Goal: Information Seeking & Learning: Learn about a topic

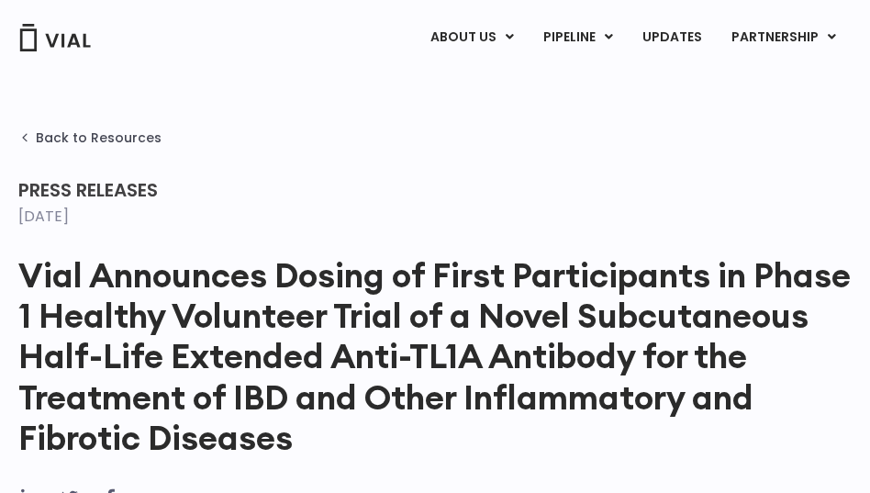
click at [617, 79] on icon at bounding box center [615, 82] width 8 height 14
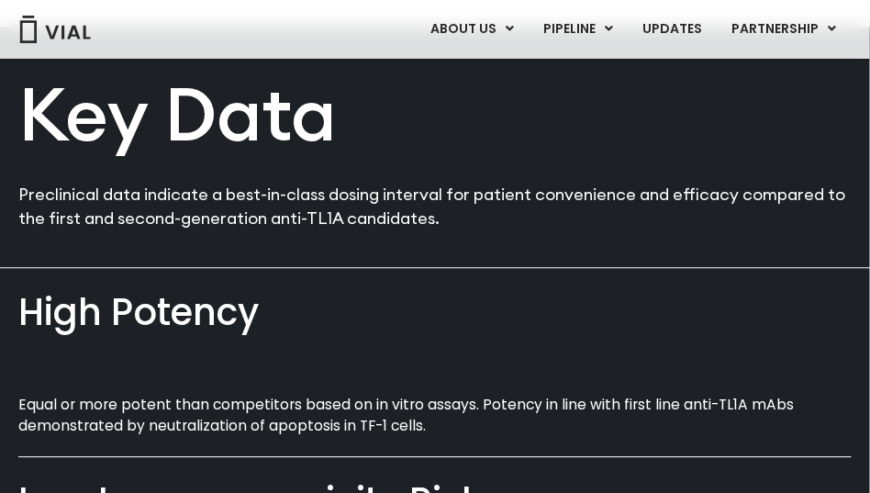
scroll to position [1102, 0]
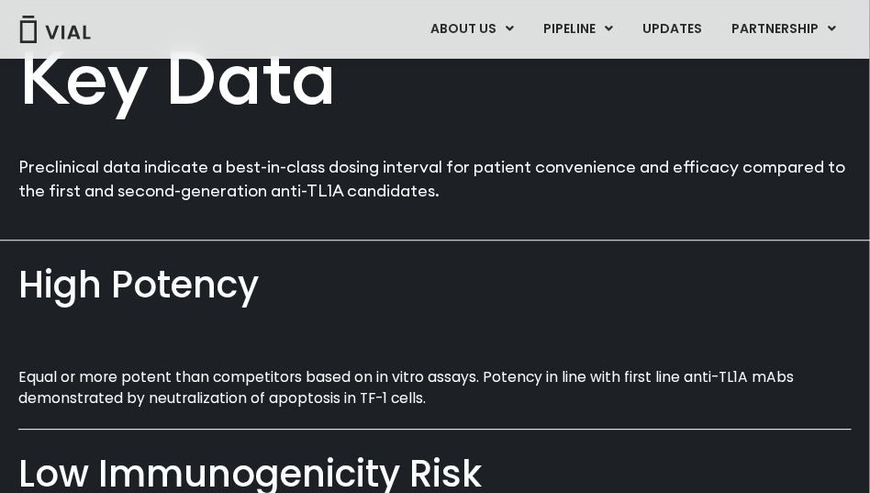
click at [173, 308] on div "High Potency​" at bounding box center [434, 285] width 833 height 52
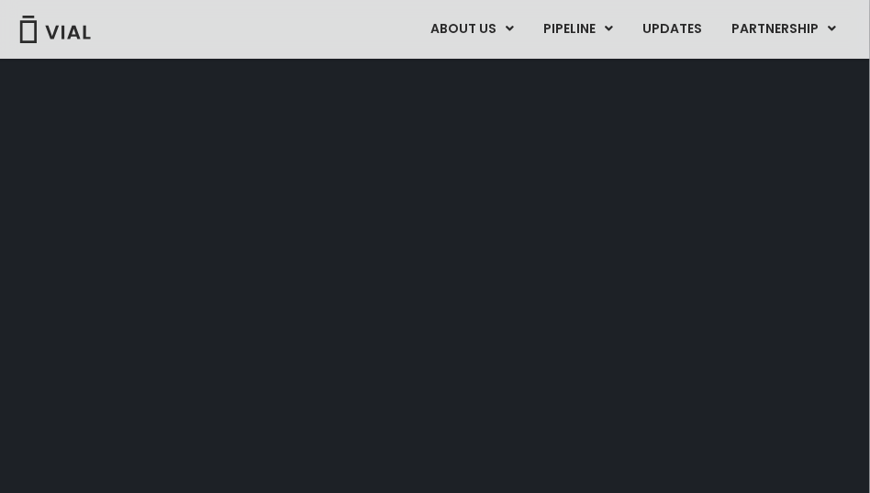
scroll to position [2800, 0]
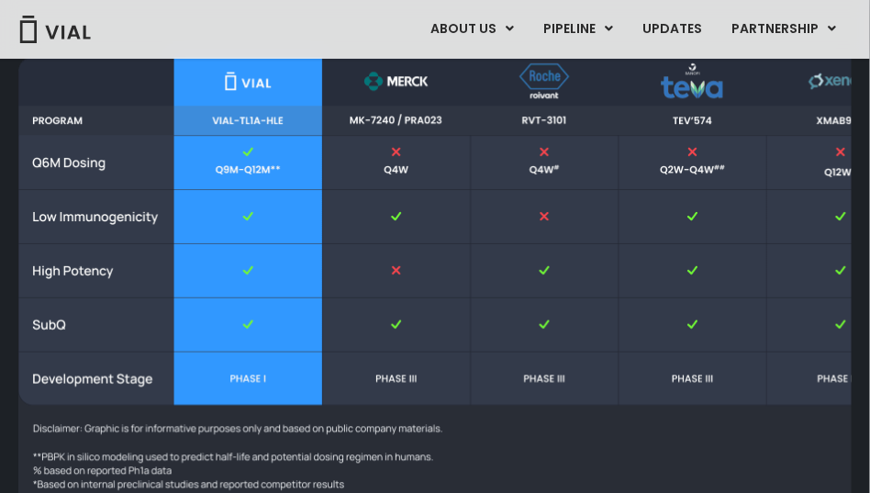
click at [494, 451] on img at bounding box center [614, 308] width 1193 height 504
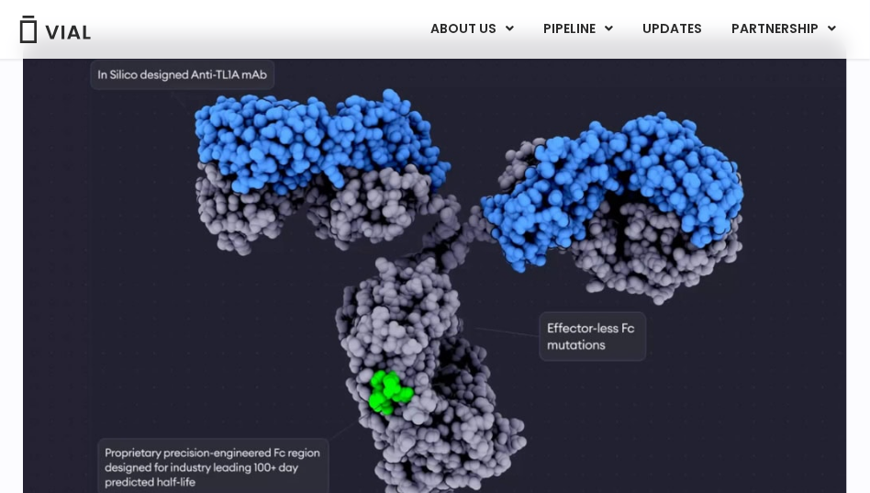
scroll to position [0, 0]
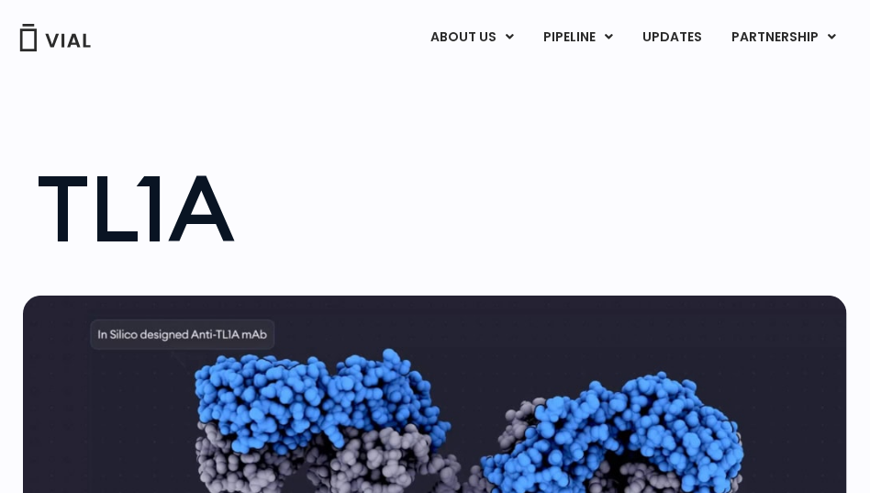
click at [472, 84] on link "ABOUT US" at bounding box center [502, 83] width 161 height 28
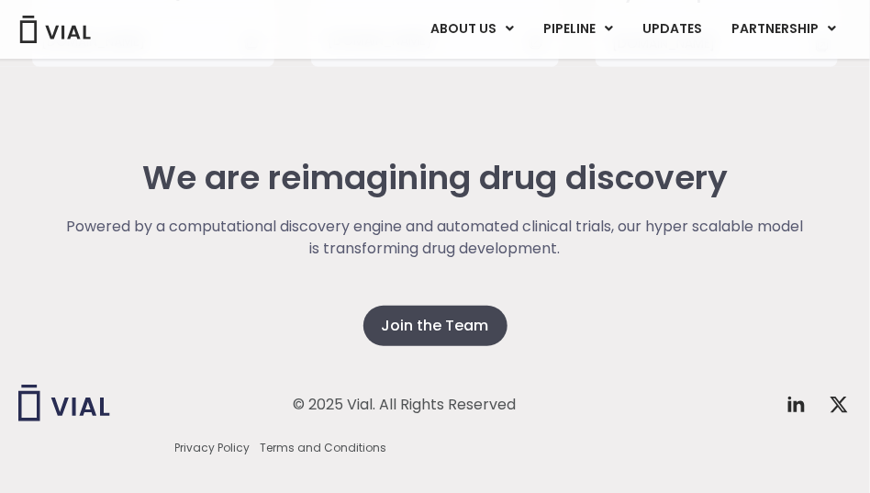
scroll to position [3704, 0]
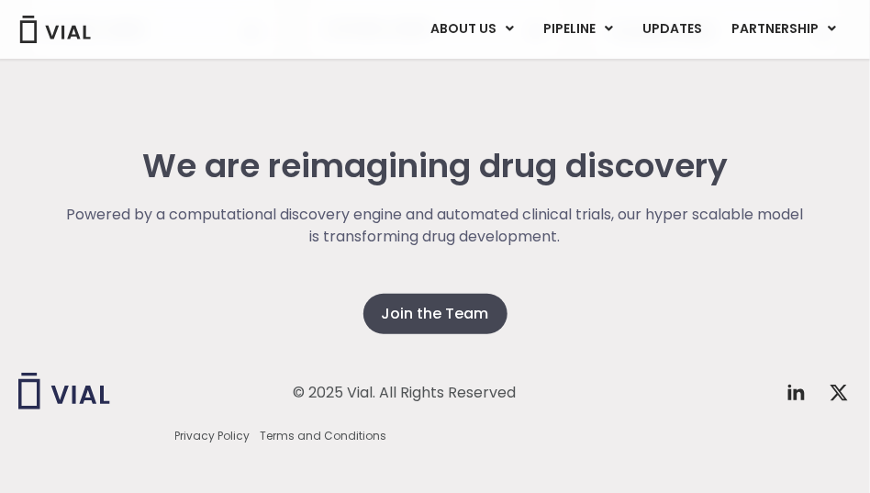
click at [666, 38] on link "UPDATES" at bounding box center [672, 29] width 88 height 31
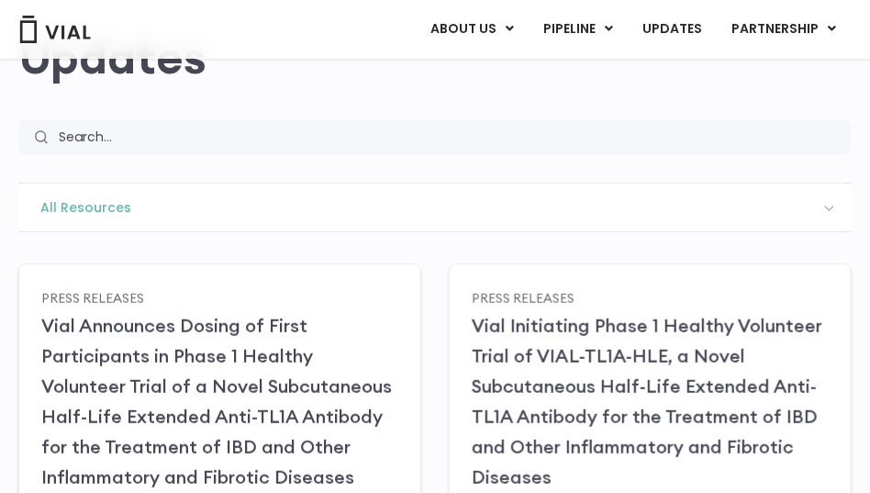
scroll to position [184, 0]
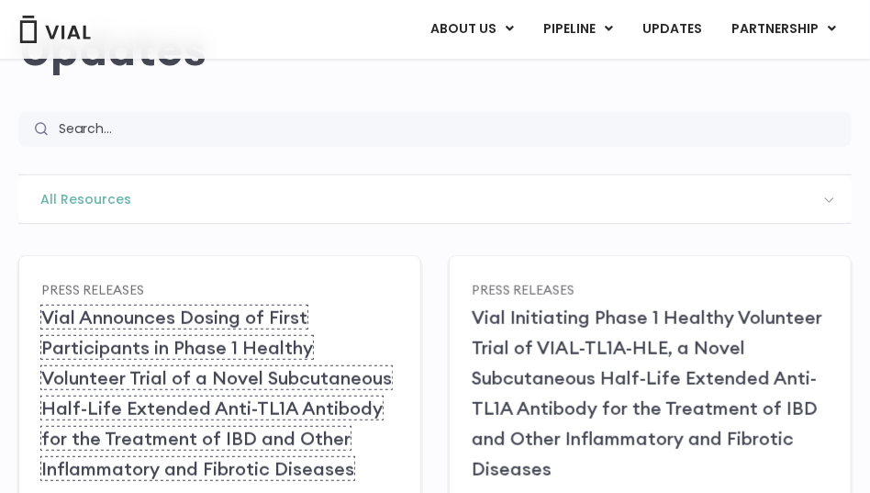
click at [132, 406] on link "Vial Announces Dosing of First Participants in Phase 1 Healthy Volunteer Trial …" at bounding box center [216, 393] width 351 height 174
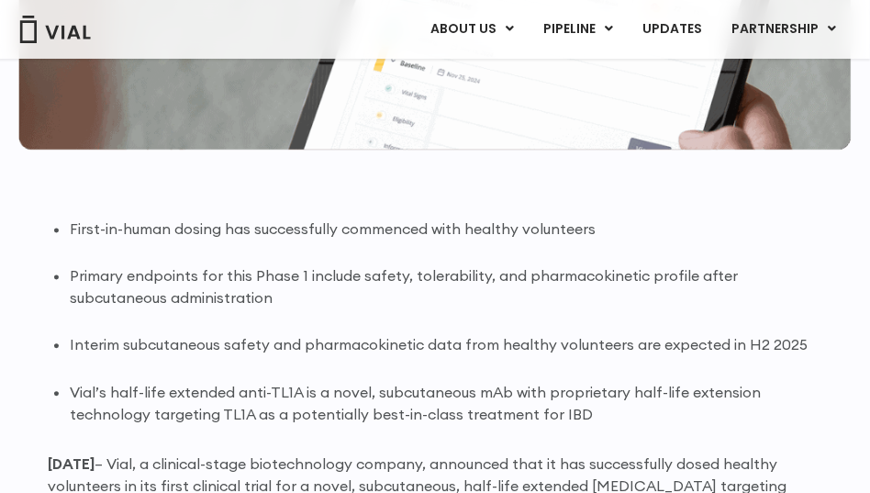
scroll to position [826, 0]
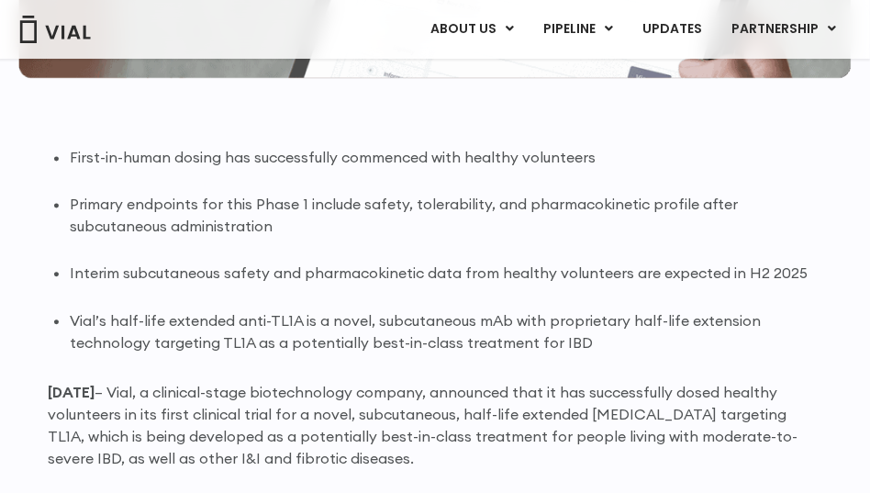
click at [260, 300] on ul "First-in-human dosing has successfully commenced with healthy volunteers Primar…" at bounding box center [446, 250] width 753 height 207
drag, startPoint x: 159, startPoint y: 395, endPoint x: 189, endPoint y: 396, distance: 30.3
click at [189, 396] on p "[DATE] – Vial, a clinical-stage biotechnology company, announced that it has su…" at bounding box center [435, 426] width 775 height 88
drag, startPoint x: 189, startPoint y: 396, endPoint x: 175, endPoint y: 395, distance: 13.8
copy p "Vial,"
